Goal: Task Accomplishment & Management: Use online tool/utility

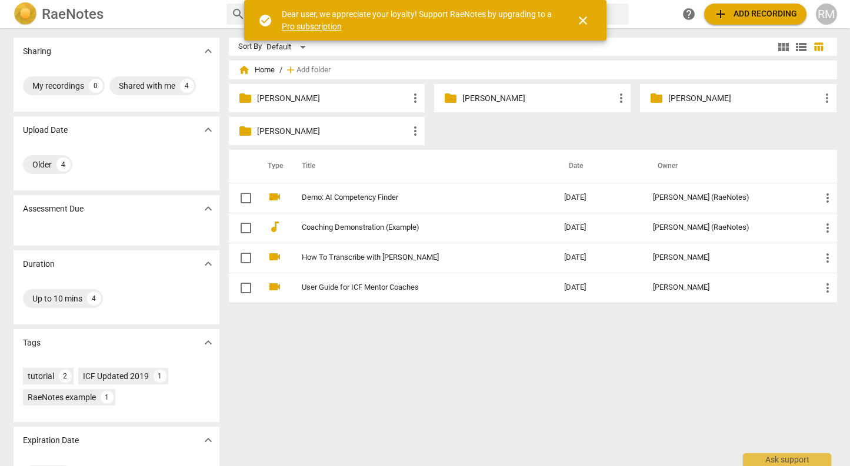
click at [487, 104] on p "[PERSON_NAME]" at bounding box center [538, 98] width 152 height 12
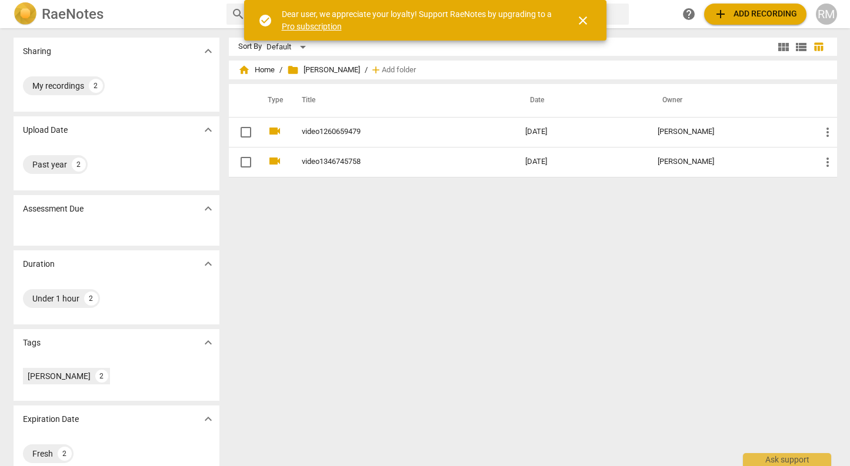
click at [628, 277] on div "Sort By Default view_module view_list table_chart home Home / folder Anil N. / …" at bounding box center [537, 247] width 617 height 419
click at [509, 254] on div "Sort By Default view_module view_list table_chart home Home / folder Anil N. / …" at bounding box center [537, 247] width 617 height 419
click at [577, 16] on span "close" at bounding box center [583, 21] width 14 height 14
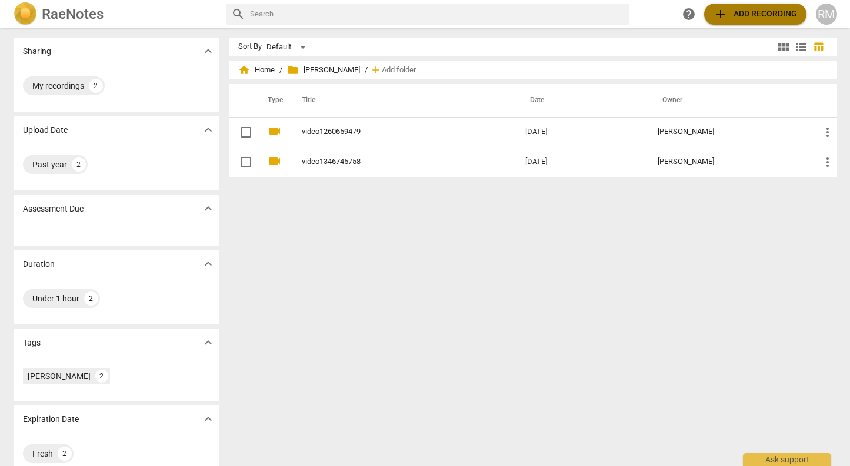
click at [746, 4] on button "add Add recording" at bounding box center [755, 14] width 102 height 21
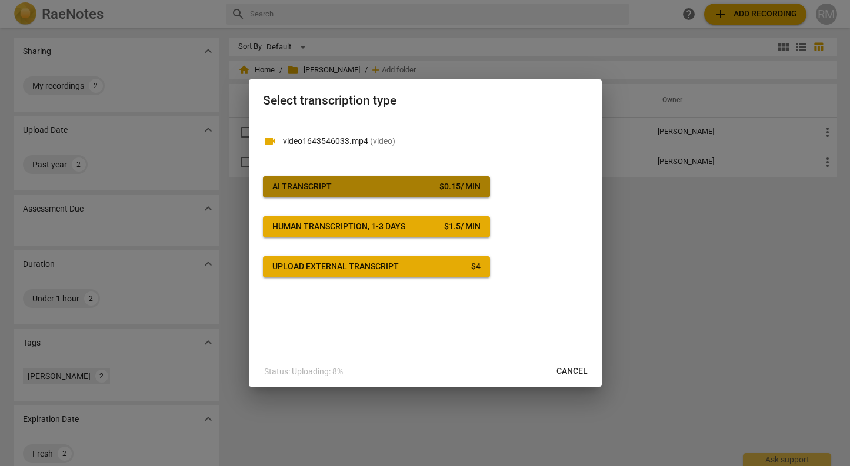
click at [469, 181] on div "$ 0.15 / min" at bounding box center [459, 187] width 41 height 12
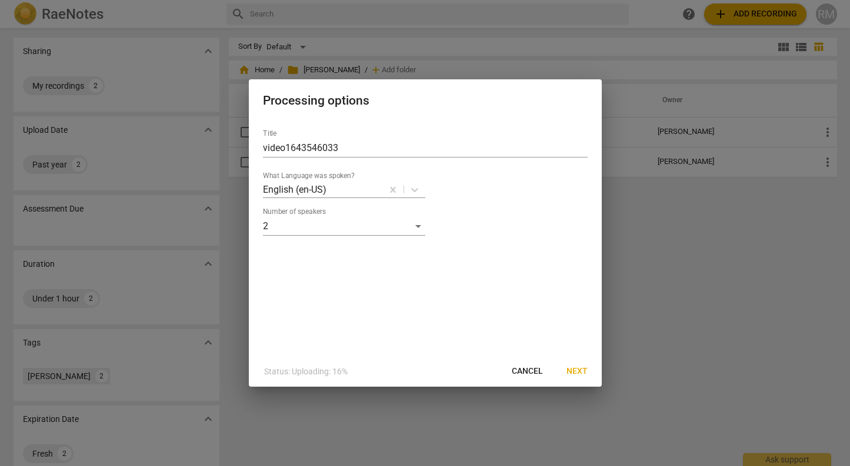
click at [580, 368] on span "Next" at bounding box center [576, 372] width 21 height 12
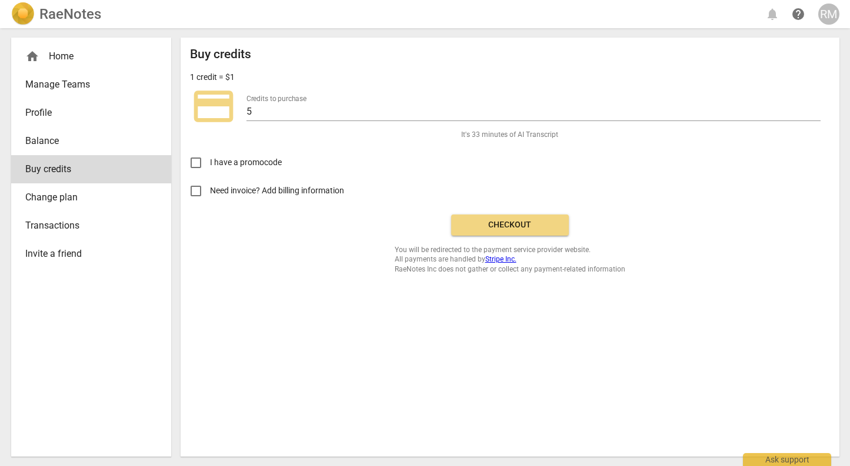
click at [533, 228] on span "Checkout" at bounding box center [509, 225] width 99 height 12
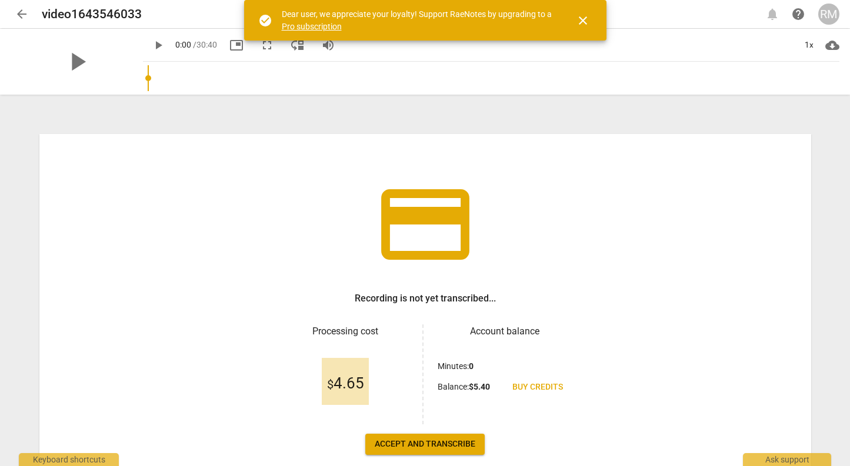
click at [577, 23] on span "close" at bounding box center [583, 21] width 14 height 14
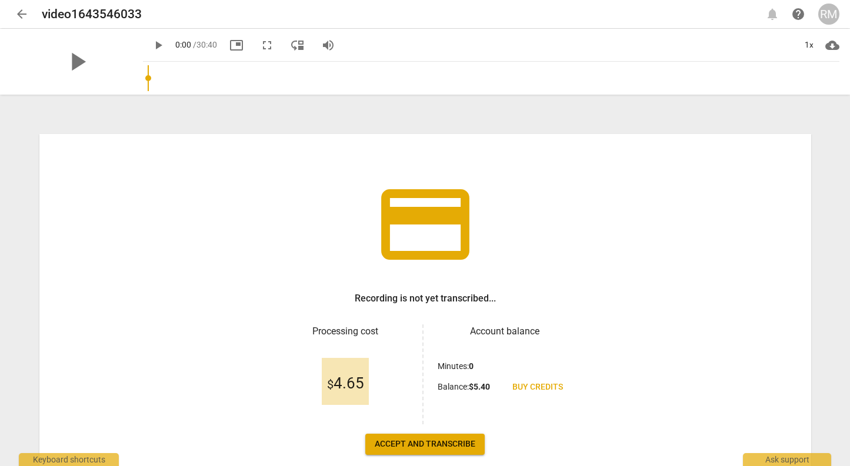
click at [455, 437] on button "Accept and transcribe" at bounding box center [424, 444] width 119 height 21
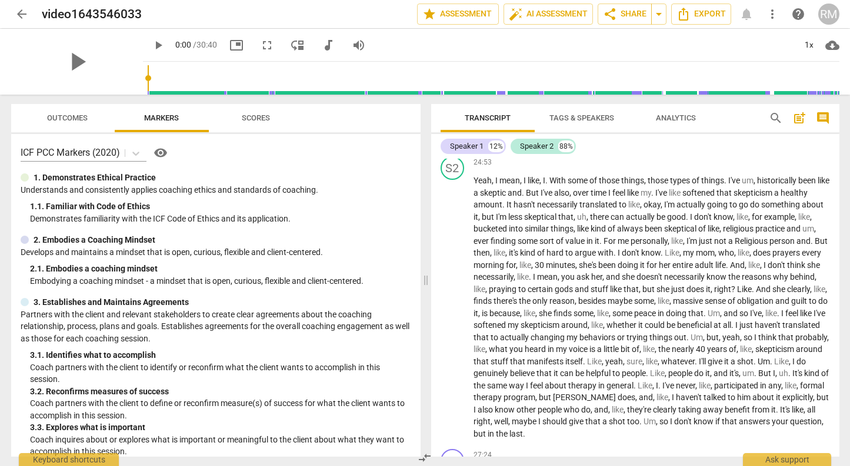
scroll to position [3908, 0]
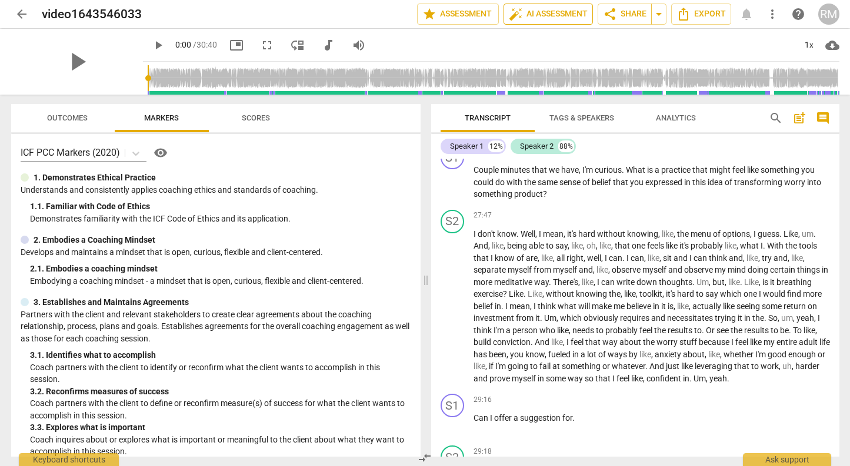
click at [553, 9] on span "auto_fix_high AI Assessment" at bounding box center [548, 14] width 79 height 14
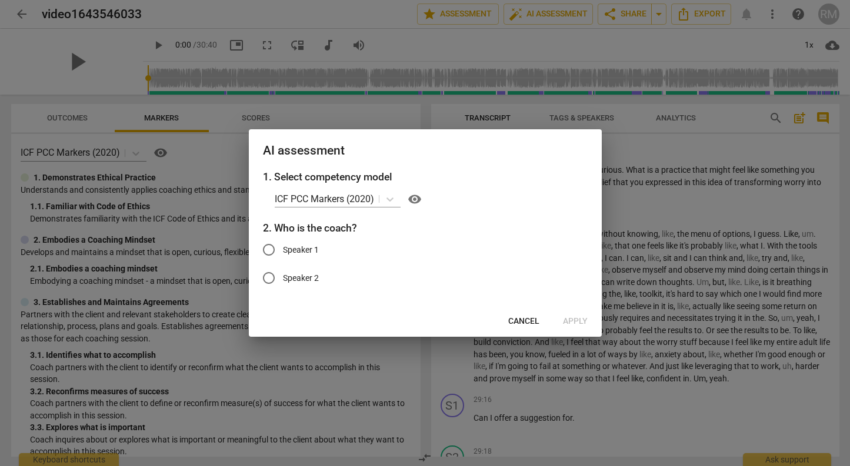
click at [300, 250] on span "Speaker 1" at bounding box center [301, 250] width 36 height 12
click at [283, 250] on input "Speaker 1" at bounding box center [269, 250] width 28 height 28
radio input "true"
click at [393, 199] on icon at bounding box center [389, 200] width 7 height 4
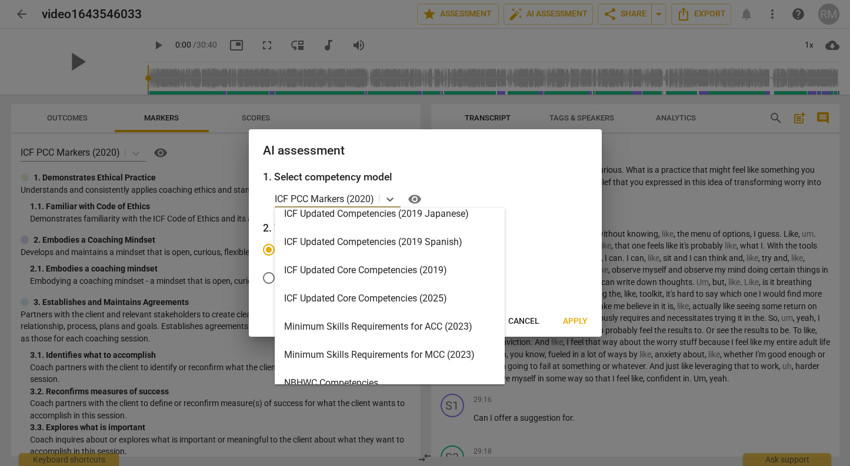
scroll to position [180, 0]
click at [413, 296] on div "ICF Updated Core Competencies (2025)" at bounding box center [390, 298] width 230 height 28
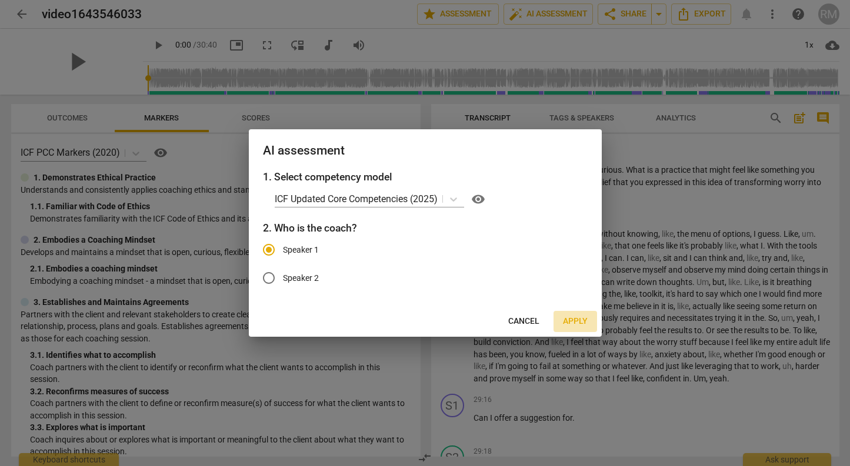
click at [585, 323] on span "Apply" at bounding box center [575, 322] width 25 height 12
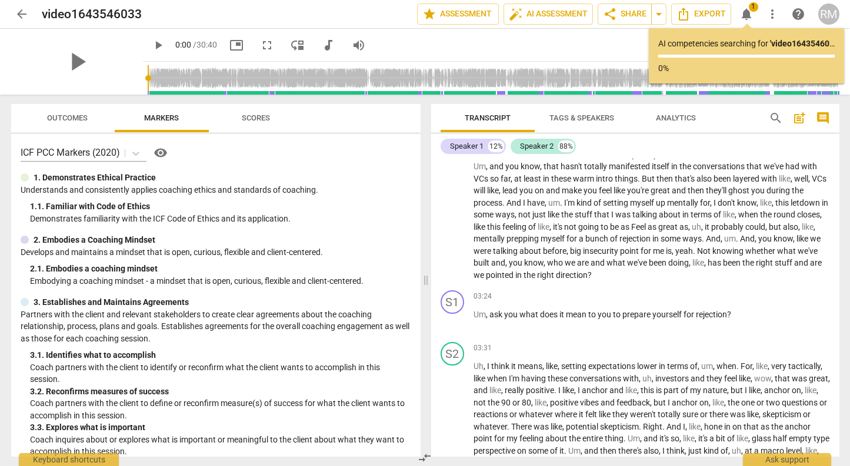
scroll to position [0, 0]
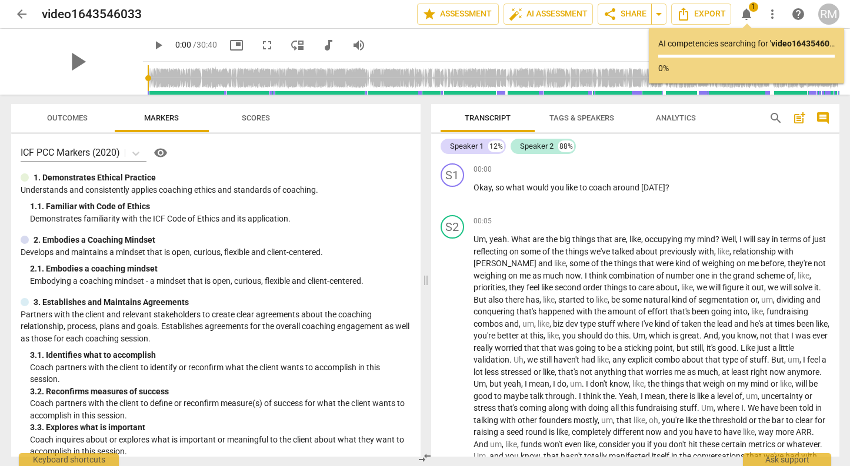
click at [52, 121] on span "Outcomes" at bounding box center [67, 117] width 41 height 9
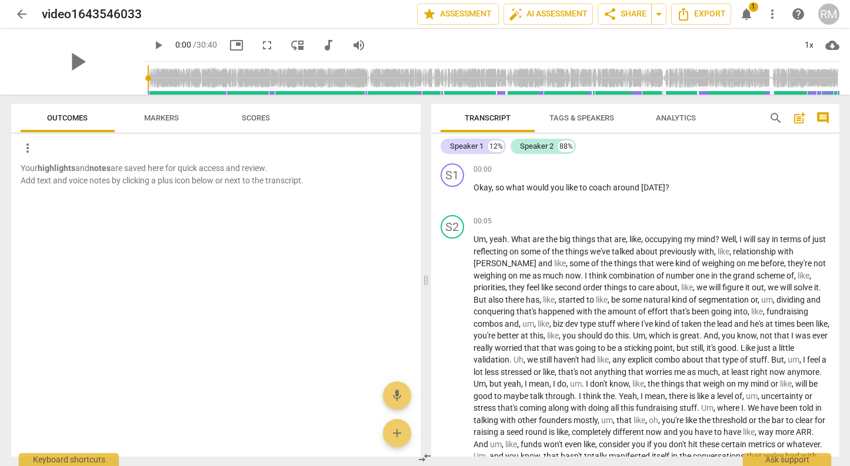
click at [133, 115] on span "Markers" at bounding box center [161, 119] width 63 height 16
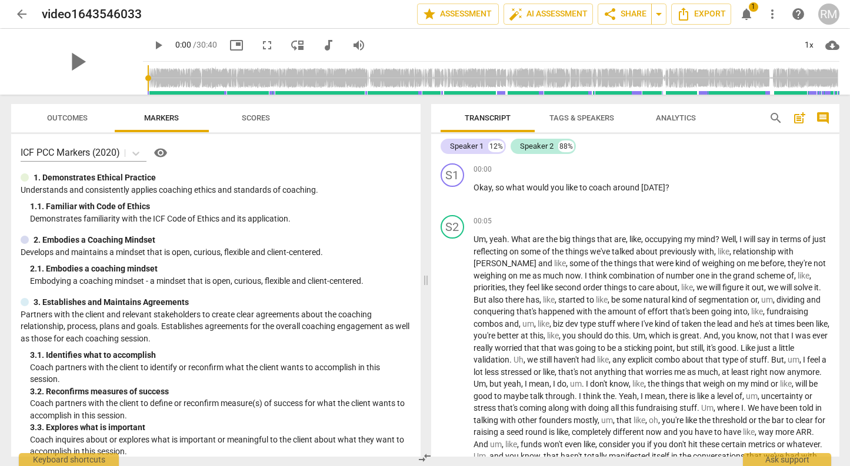
click at [244, 118] on span "Scores" at bounding box center [256, 117] width 28 height 9
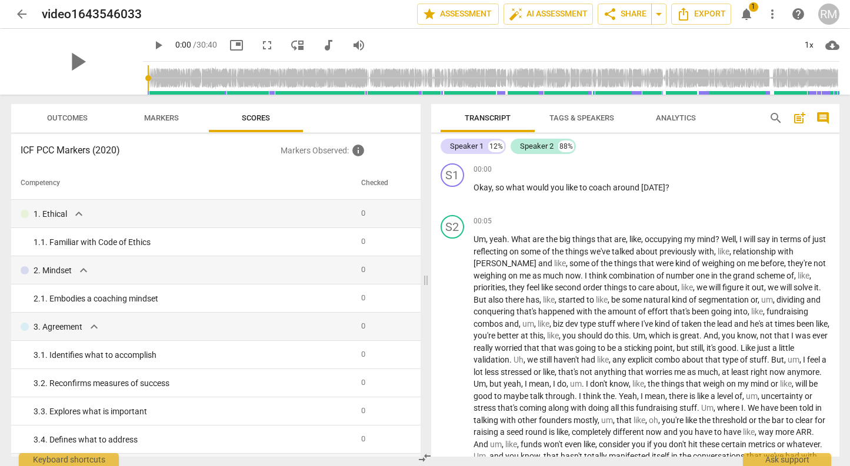
click at [176, 115] on span "Markers" at bounding box center [161, 117] width 35 height 9
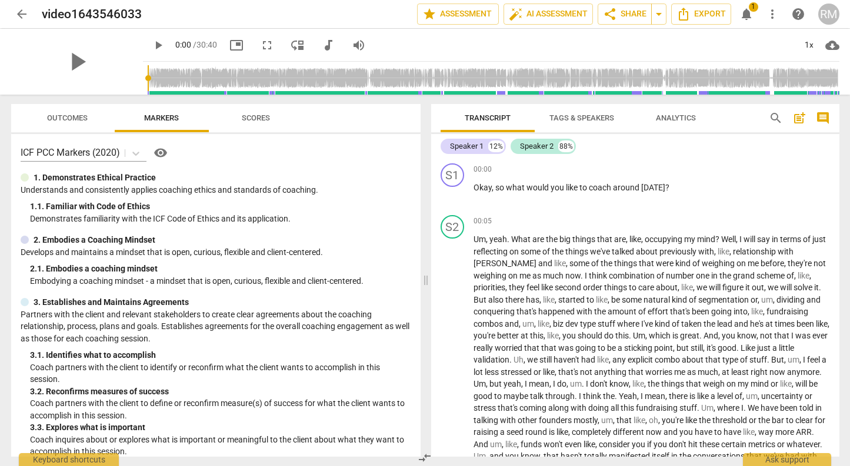
click at [748, 11] on span "notifications" at bounding box center [746, 14] width 14 height 14
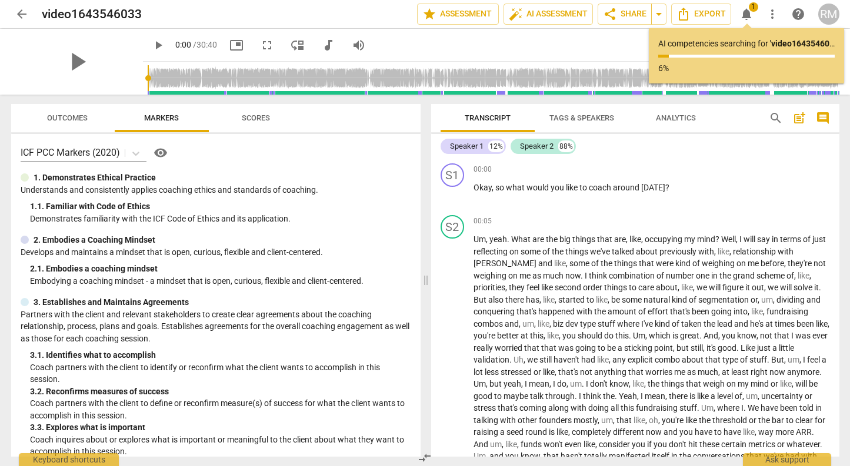
click at [748, 11] on span "notifications" at bounding box center [746, 14] width 14 height 14
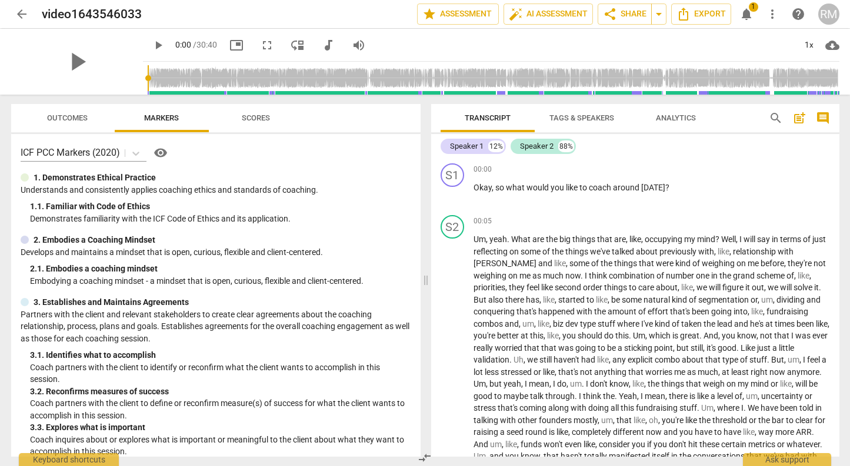
click at [747, 13] on span "notifications" at bounding box center [746, 14] width 14 height 14
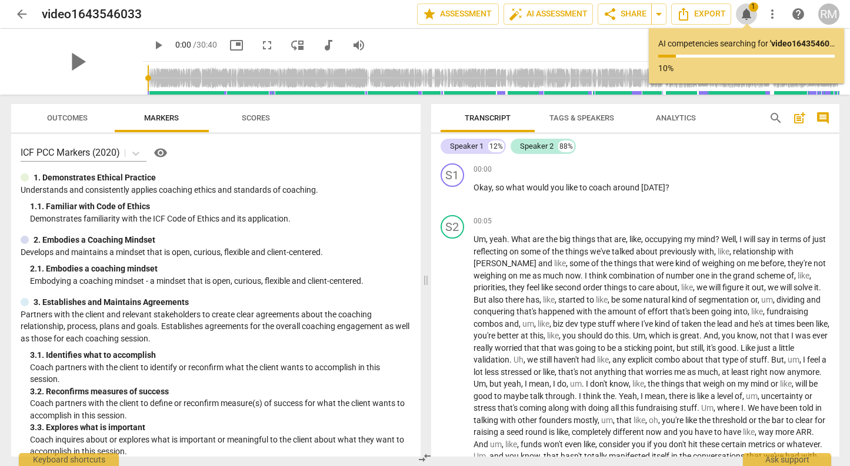
click at [747, 13] on span "notifications" at bounding box center [746, 14] width 14 height 14
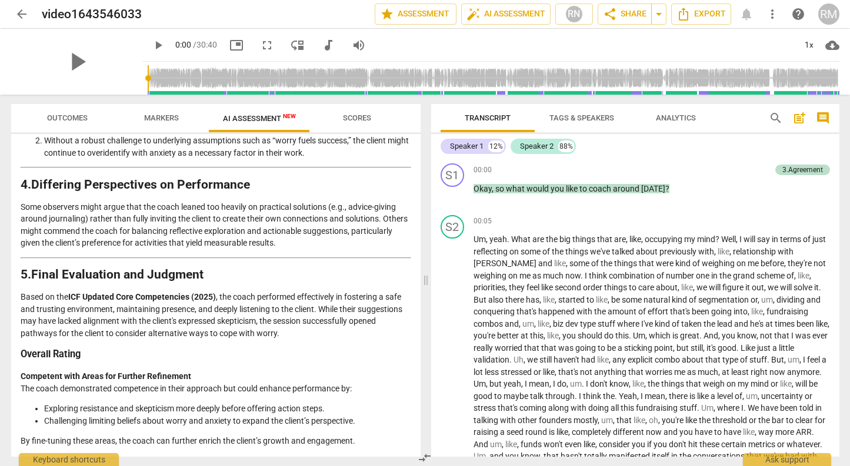
scroll to position [2014, 0]
click at [360, 118] on span "Scores" at bounding box center [357, 117] width 28 height 9
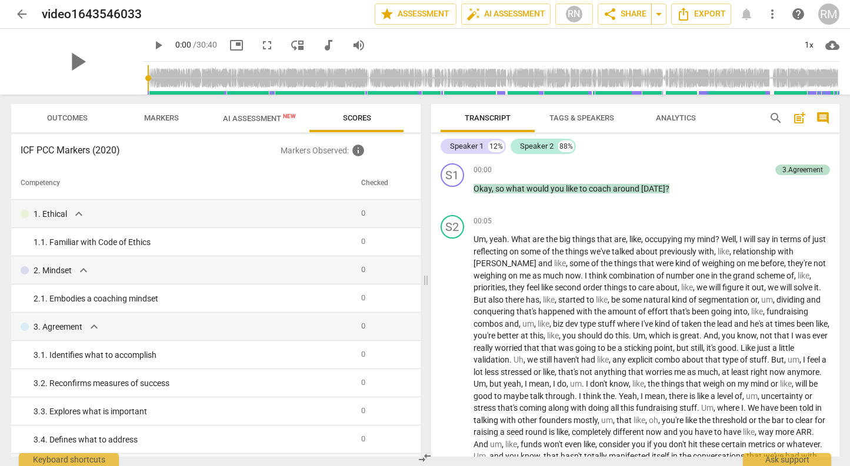
click at [250, 123] on span "AI Assessment New" at bounding box center [259, 118] width 101 height 18
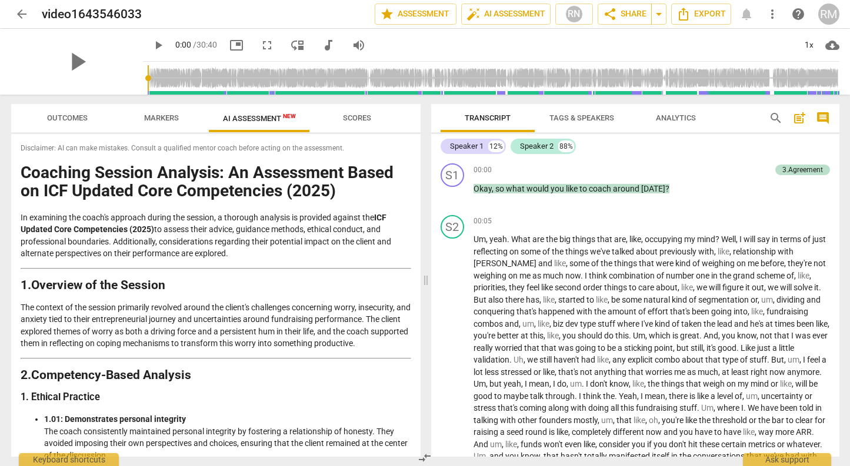
click at [19, 15] on span "arrow_back" at bounding box center [22, 14] width 14 height 14
